Goal: Check status: Check status

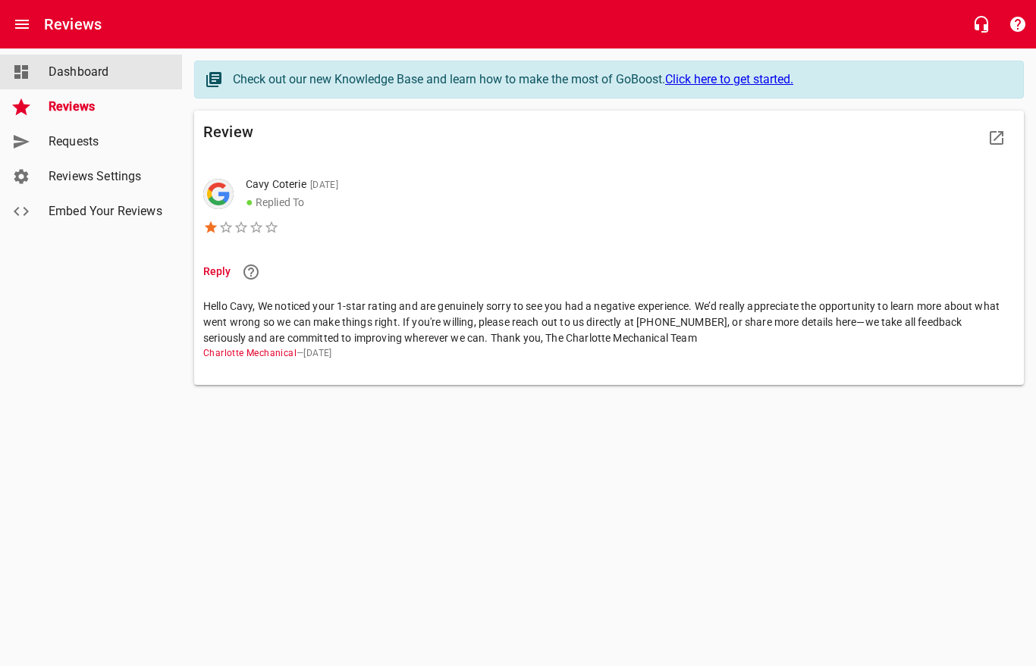
click at [80, 74] on span "Dashboard" at bounding box center [106, 72] width 115 height 18
